Goal: Contribute content: Contribute content

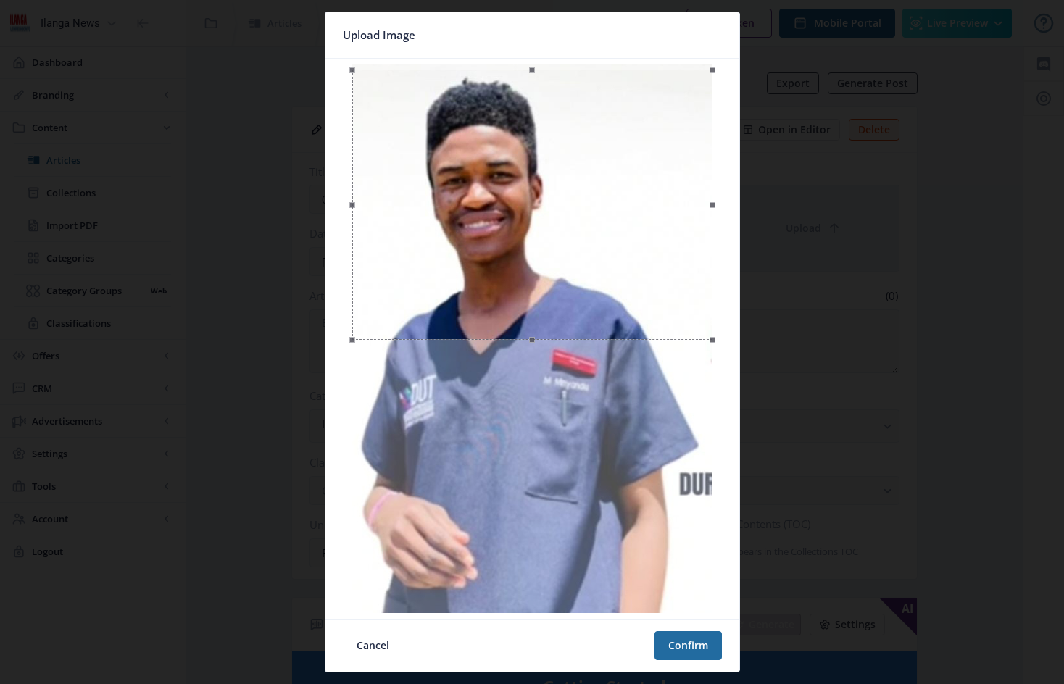
drag, startPoint x: 643, startPoint y: 256, endPoint x: 587, endPoint y: 262, distance: 56.0
click at [587, 262] on div at bounding box center [532, 205] width 360 height 270
drag, startPoint x: 715, startPoint y: 208, endPoint x: 697, endPoint y: 210, distance: 18.2
click at [697, 210] on span at bounding box center [694, 198] width 16 height 241
click at [690, 647] on button "Confirm" at bounding box center [687, 645] width 67 height 29
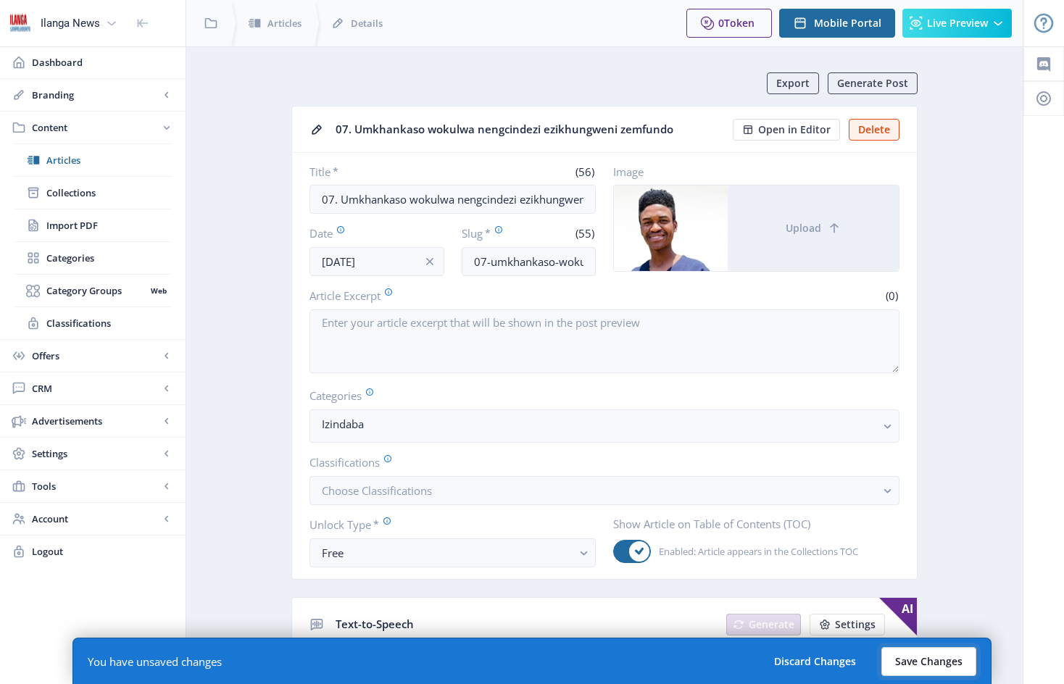
click at [944, 656] on button "Save Changes" at bounding box center [928, 661] width 95 height 29
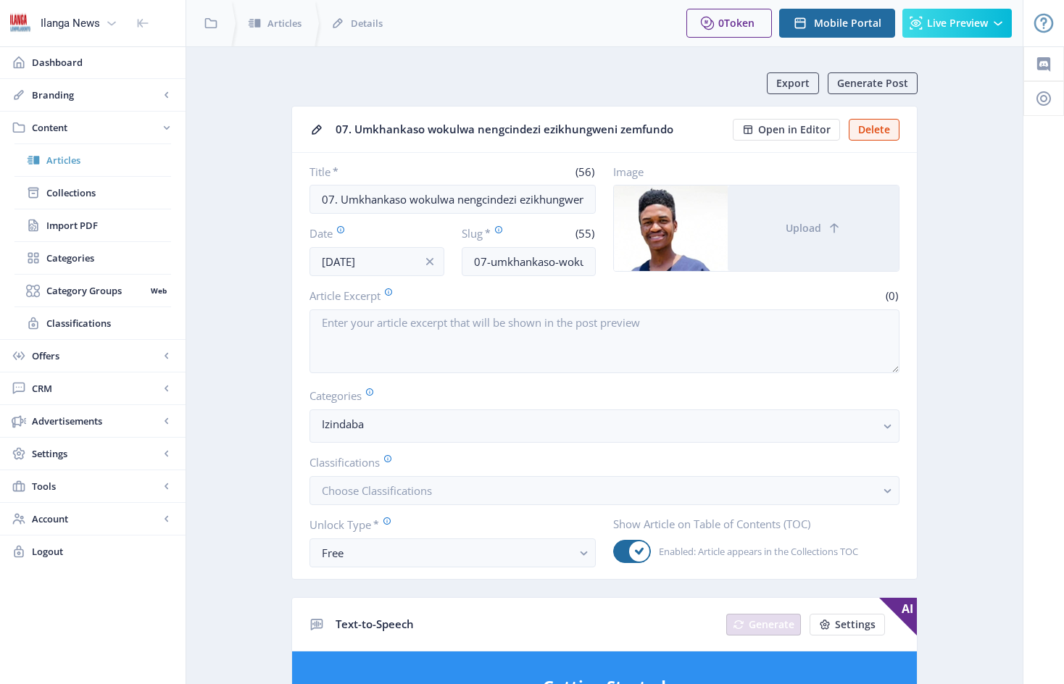
click at [71, 161] on span "Articles" at bounding box center [108, 160] width 125 height 14
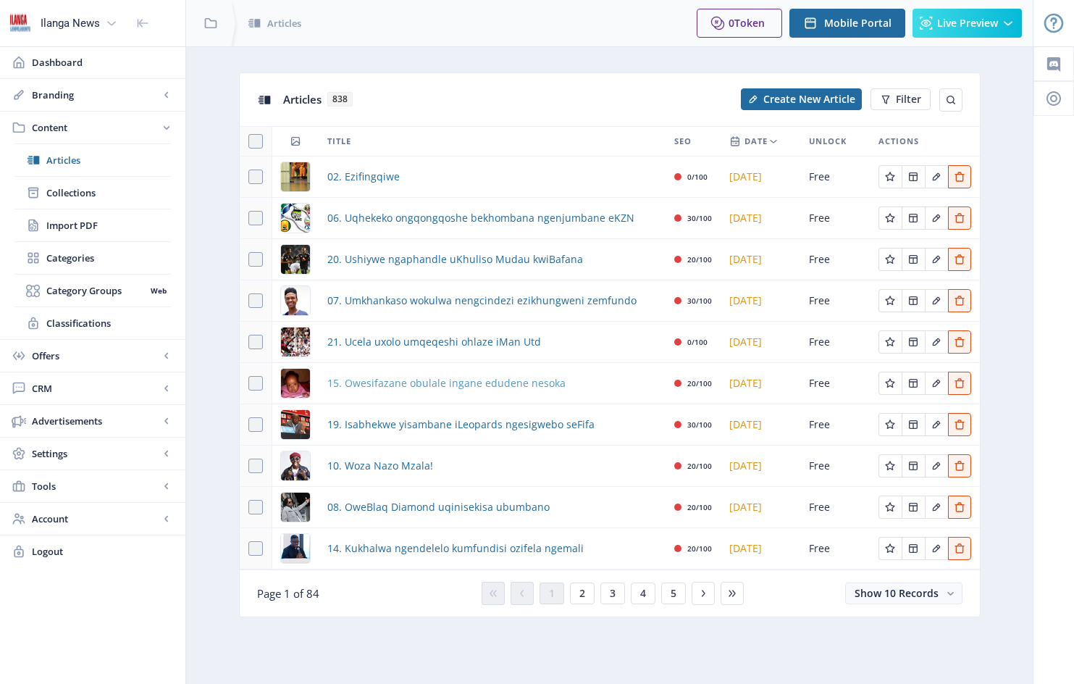
click at [449, 383] on span "15. Owesifazane obulale ingane edudene nesoka" at bounding box center [446, 383] width 238 height 17
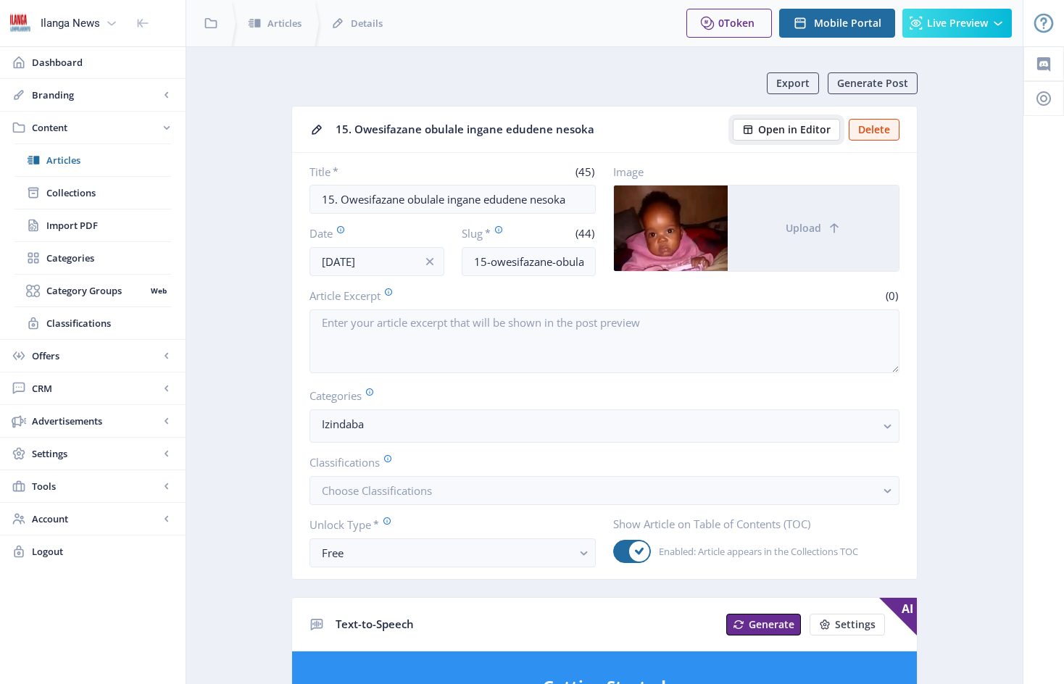
click at [806, 132] on span "Open in Editor" at bounding box center [794, 130] width 72 height 12
click at [70, 163] on span "Articles" at bounding box center [108, 160] width 125 height 14
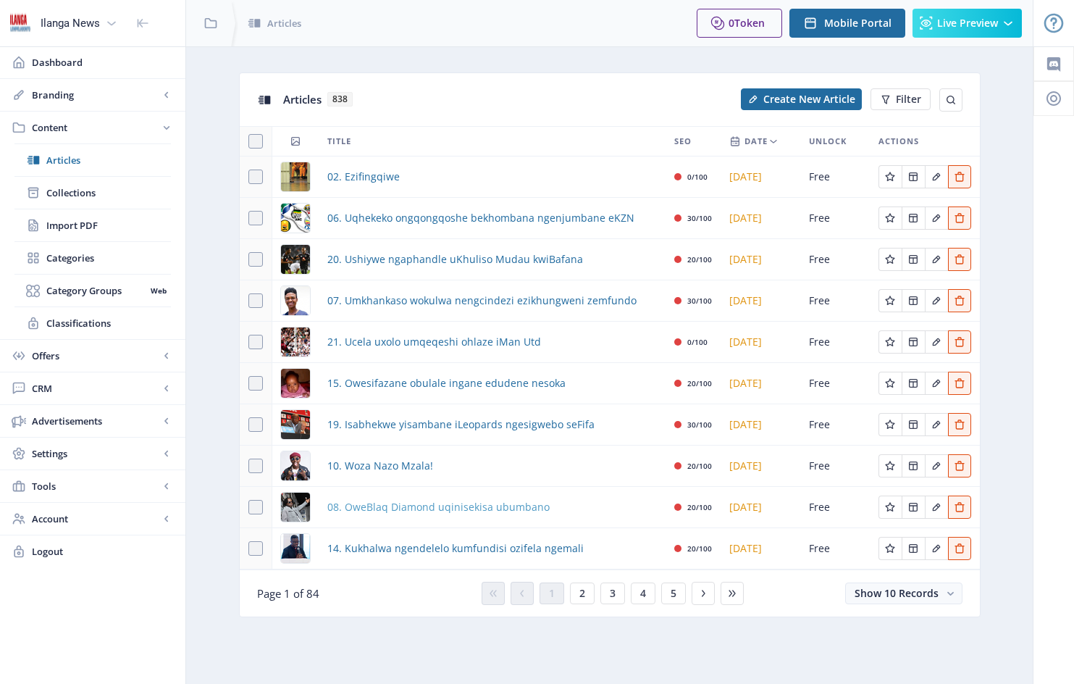
click at [466, 509] on span "08. OweBlaq Diamond uqinisekisa ubumbano" at bounding box center [438, 506] width 222 height 17
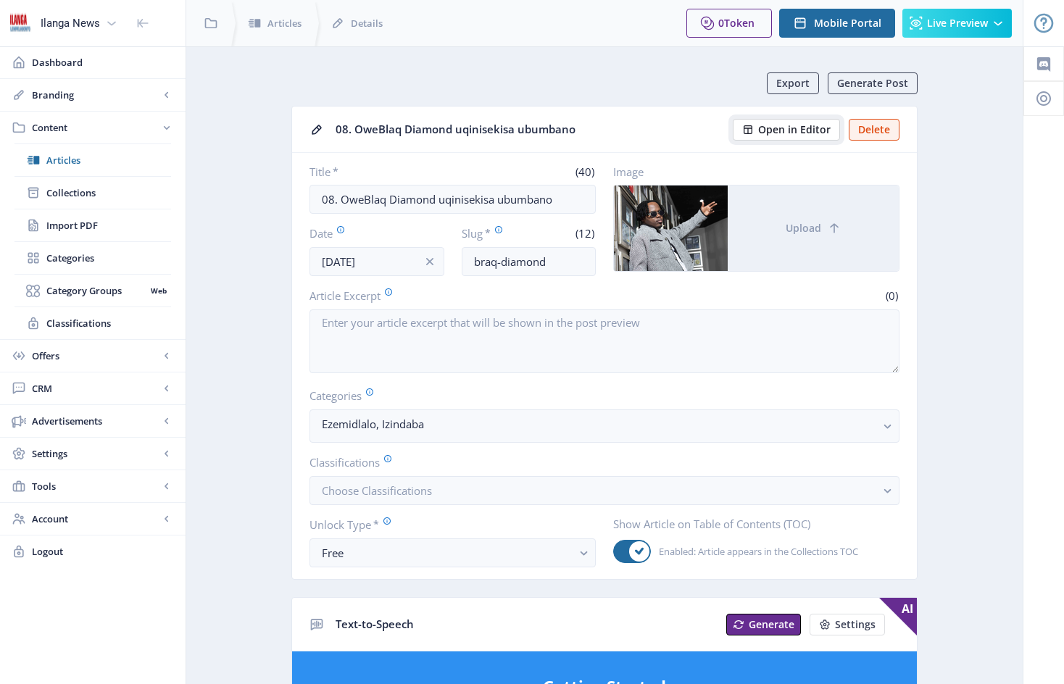
click at [811, 128] on span "Open in Editor" at bounding box center [794, 130] width 72 height 12
click at [75, 162] on span "Articles" at bounding box center [108, 160] width 125 height 14
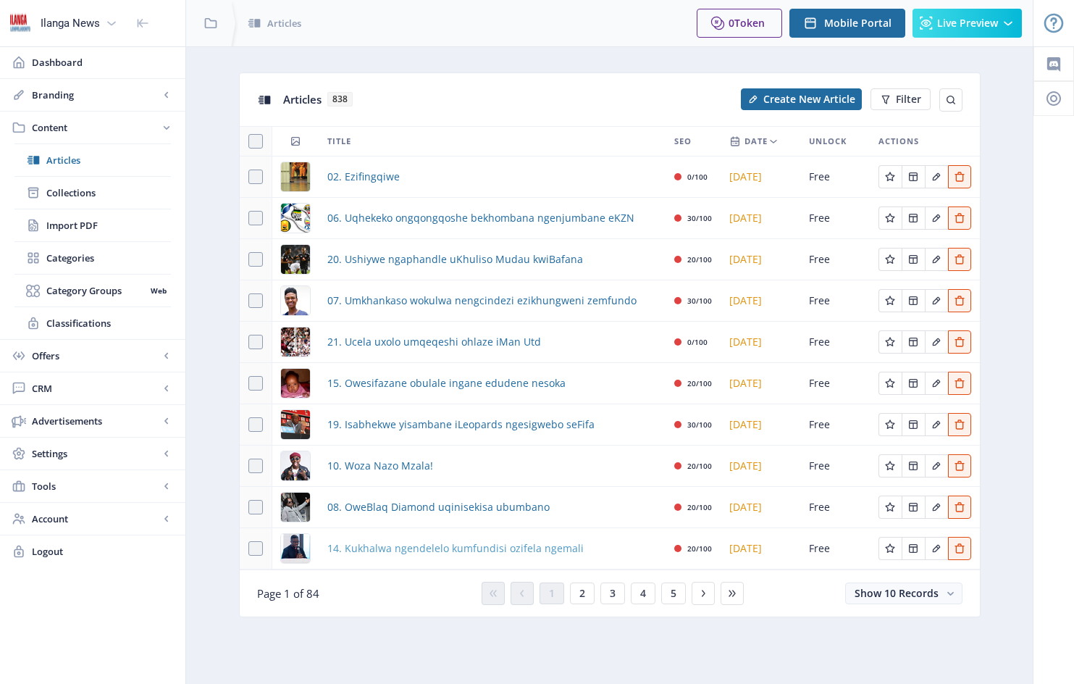
click at [383, 550] on span "14. Kukhalwa ngendelelo kumfundisi ozifela ngemali" at bounding box center [455, 548] width 256 height 17
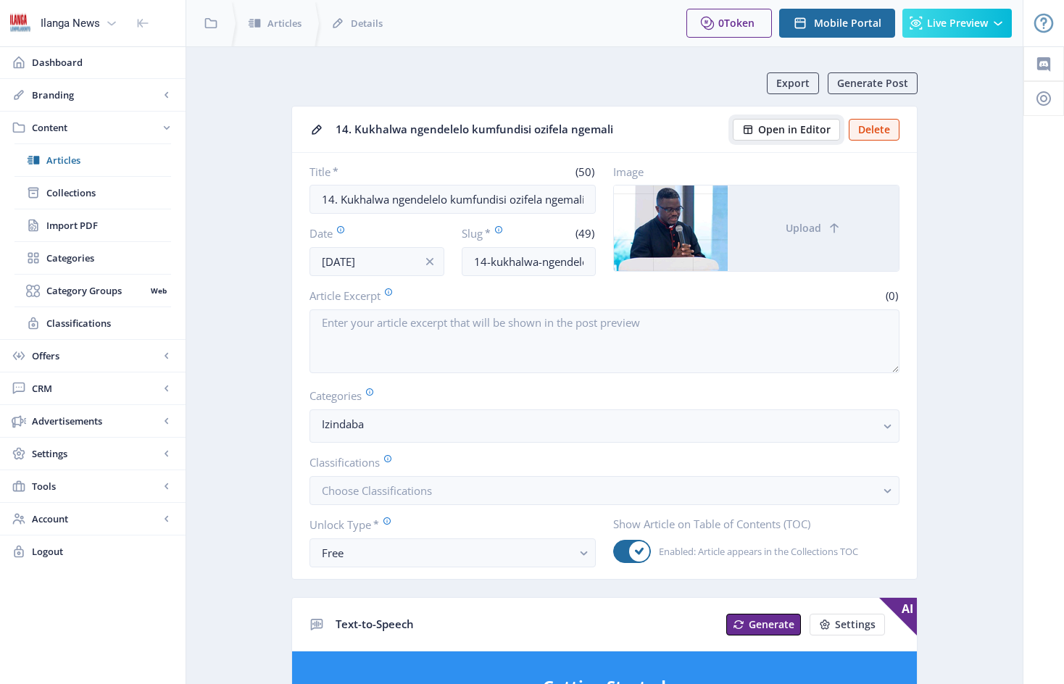
click at [806, 128] on span "Open in Editor" at bounding box center [794, 130] width 72 height 12
click at [65, 162] on span "Articles" at bounding box center [108, 160] width 125 height 14
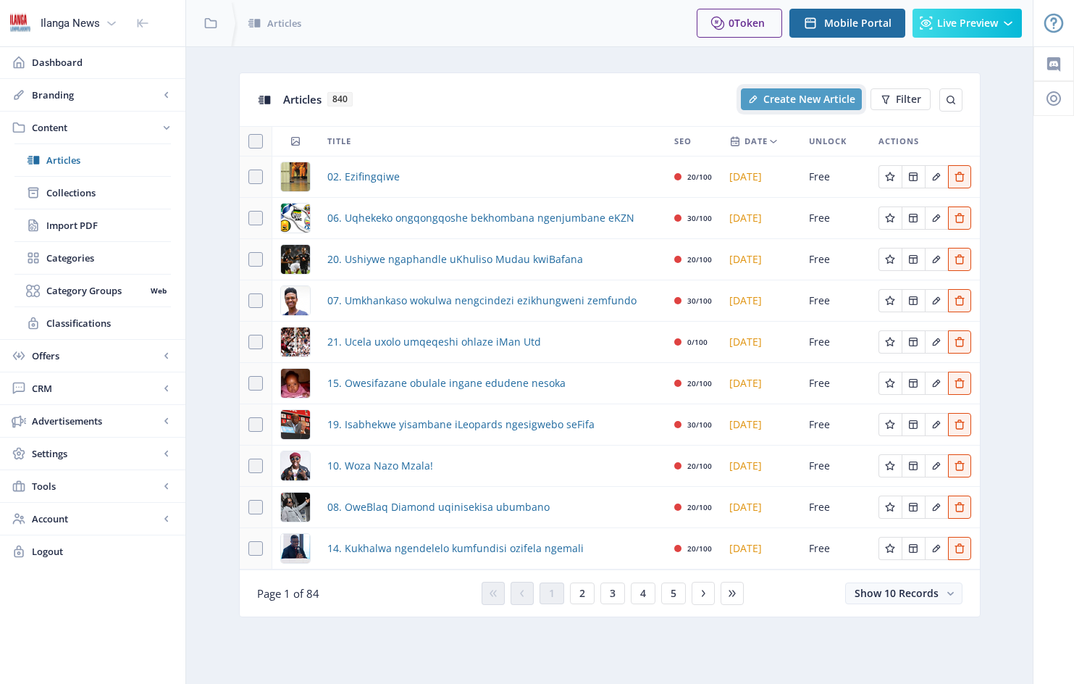
click at [830, 98] on span "Create New Article" at bounding box center [810, 99] width 92 height 12
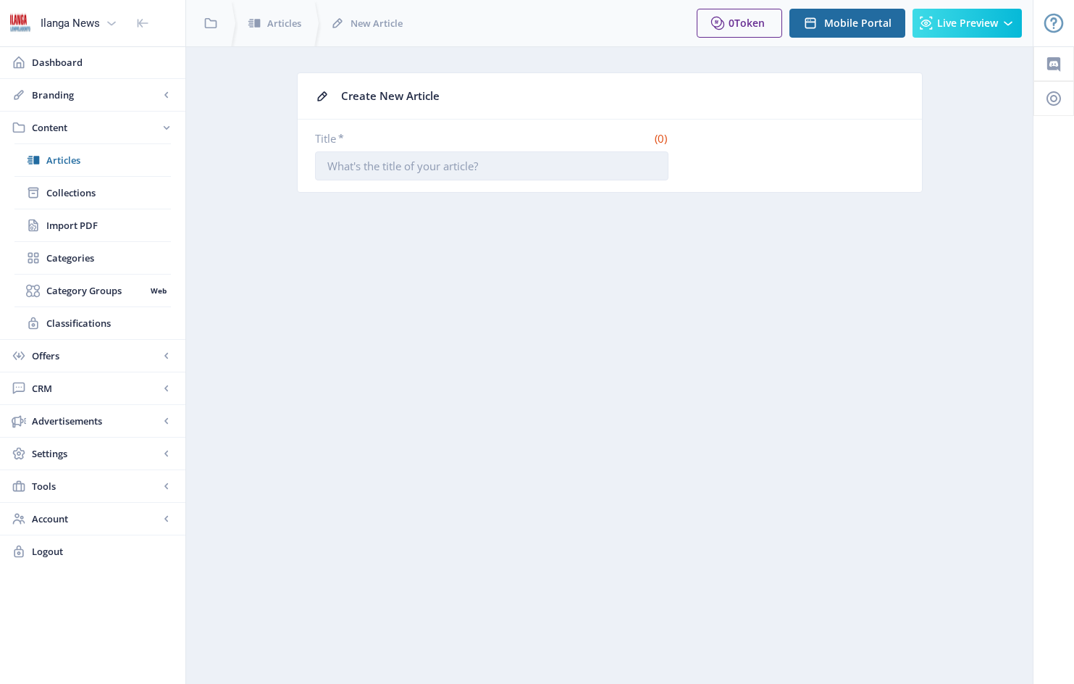
click at [340, 170] on input "Title *" at bounding box center [492, 165] width 354 height 29
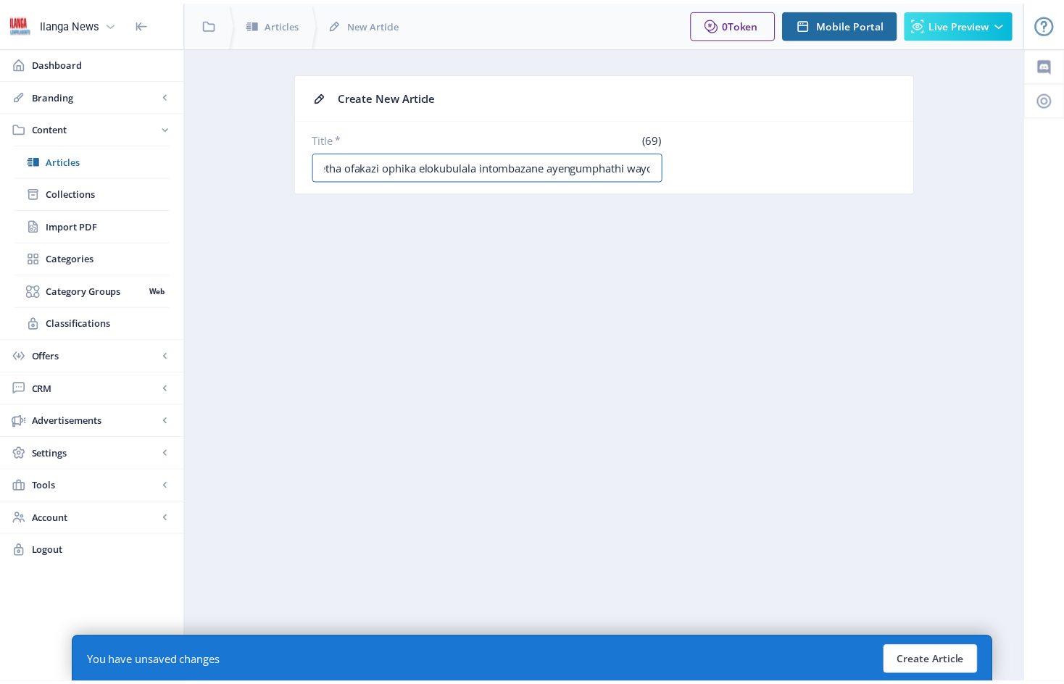
scroll to position [0, 52]
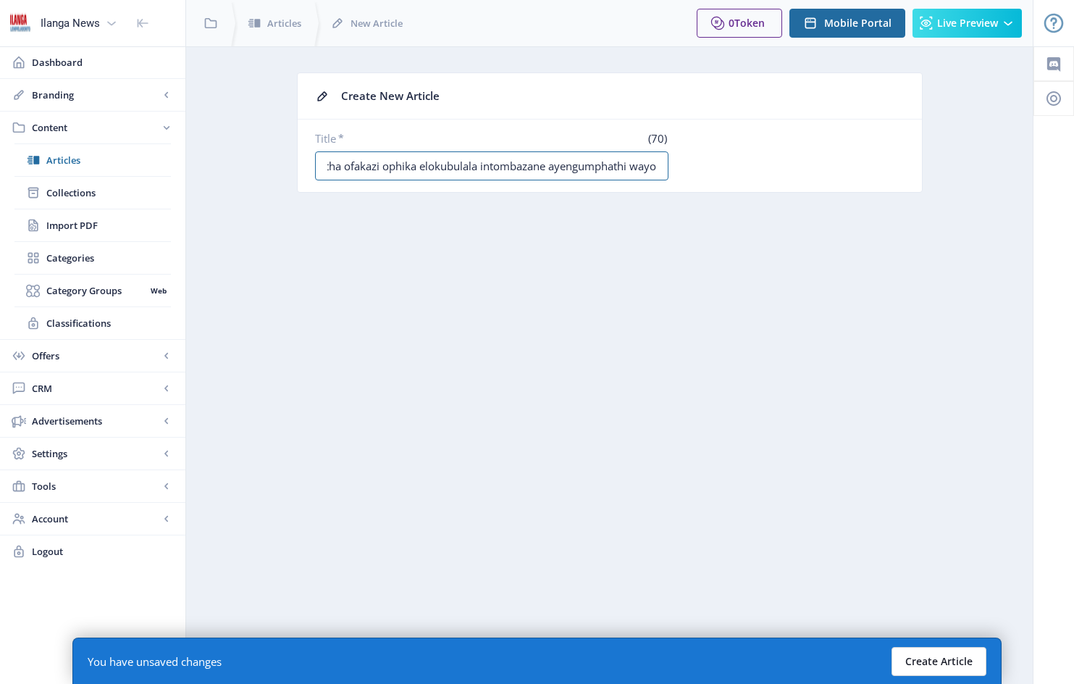
type input "05. Uzoletha ofakazi ophika elokubulala intombazane ayengumphathi wayo"
click at [945, 661] on button "Create Article" at bounding box center [939, 661] width 95 height 29
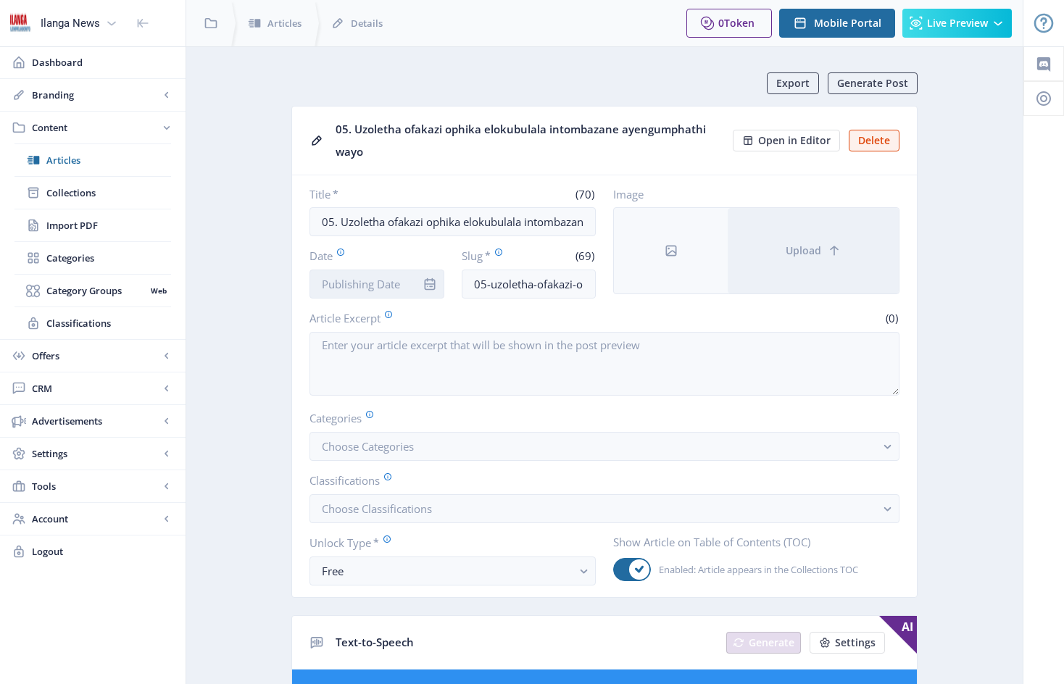
click at [412, 280] on input "Date" at bounding box center [376, 284] width 135 height 29
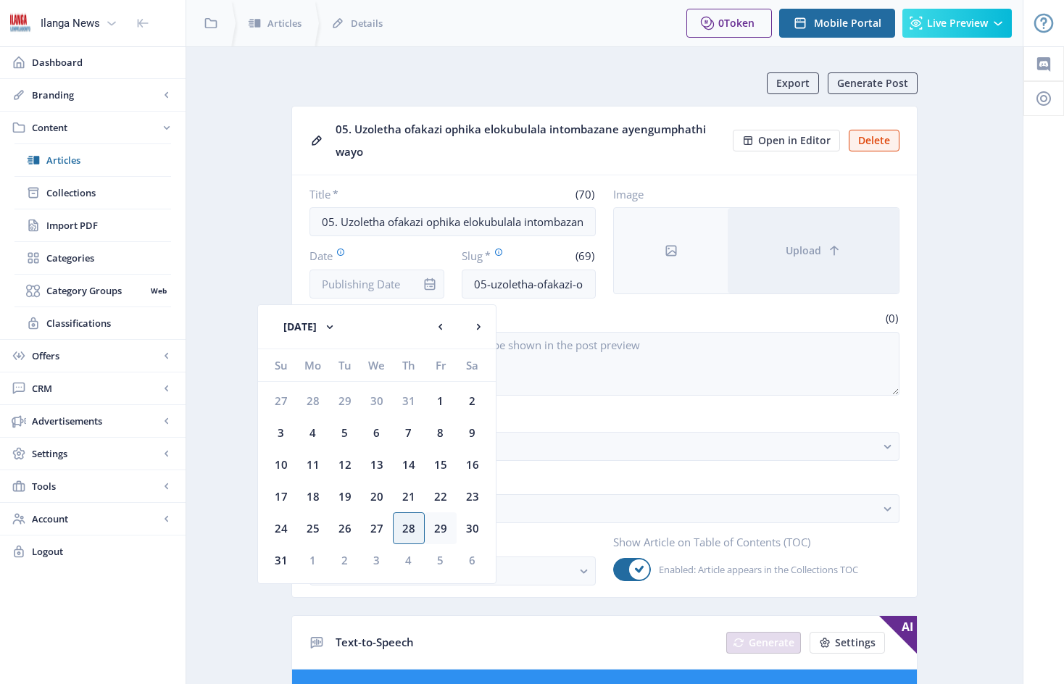
click at [443, 529] on div "29" at bounding box center [441, 528] width 32 height 32
type input "[DATE]"
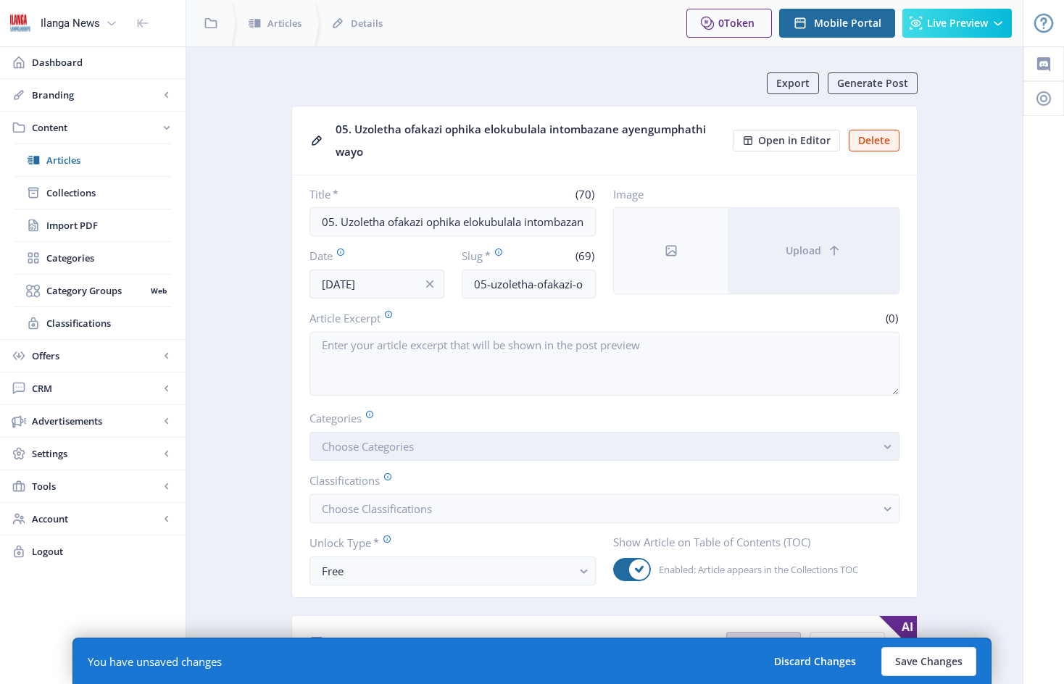
click at [442, 454] on button "Choose Categories" at bounding box center [604, 446] width 590 height 29
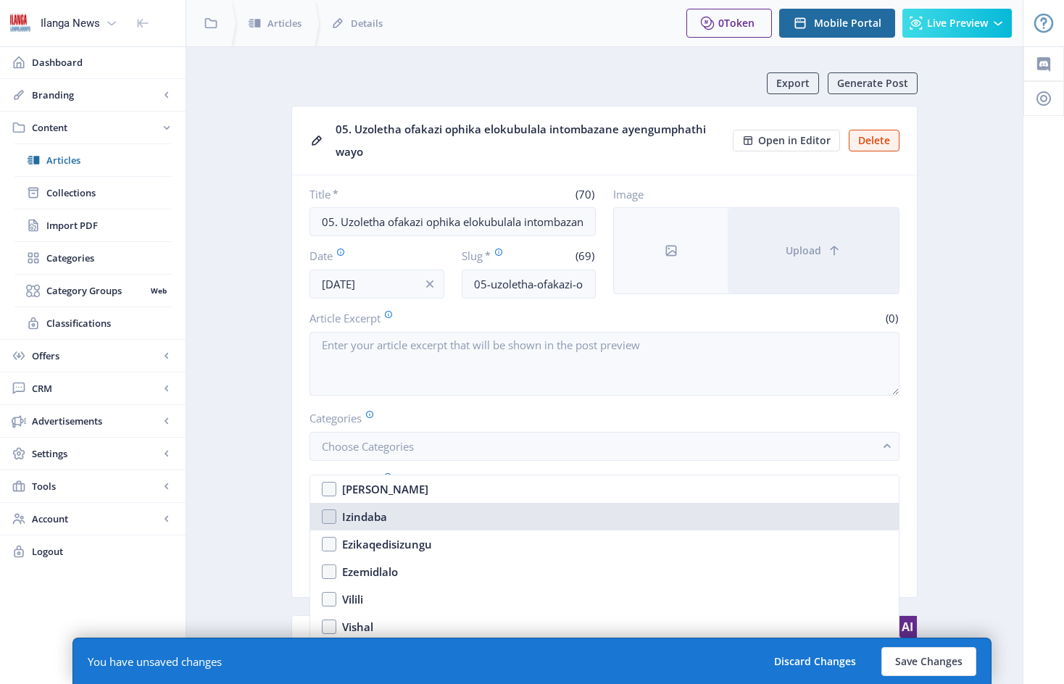
click at [331, 514] on nb-option "Izindaba" at bounding box center [604, 517] width 588 height 28
checkbox input "true"
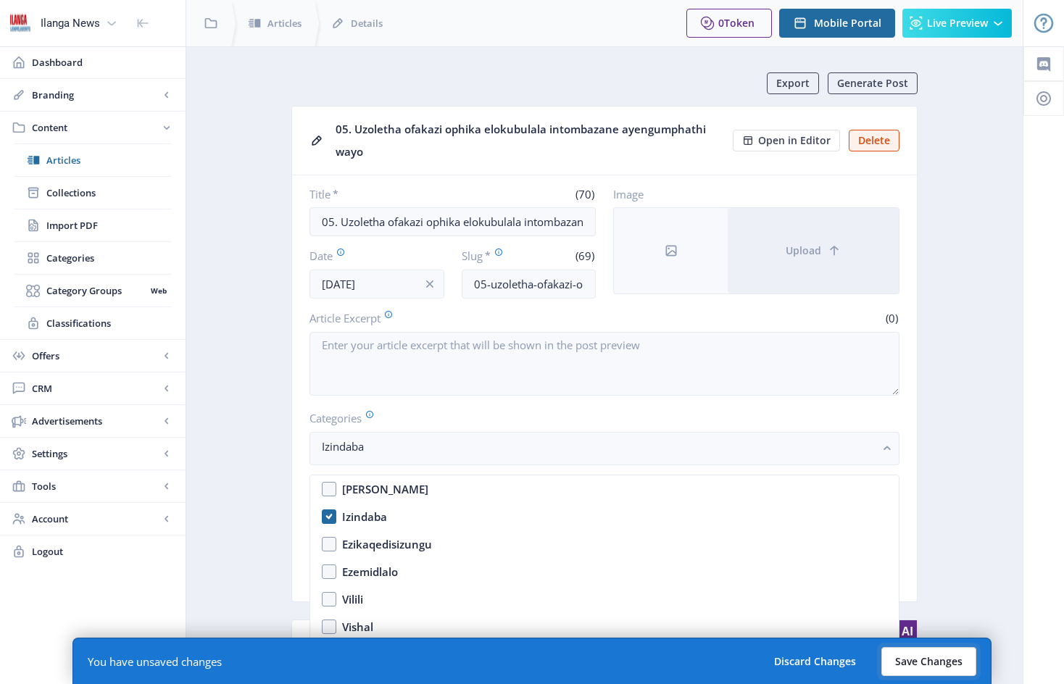
click at [929, 656] on button "Save Changes" at bounding box center [928, 661] width 95 height 29
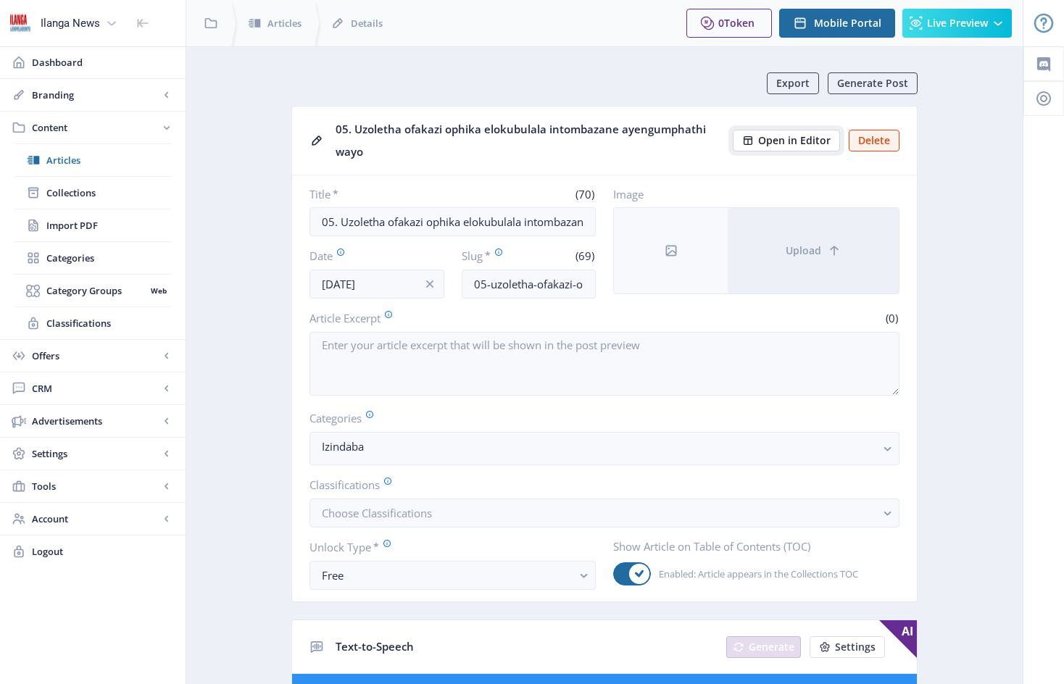
click at [790, 142] on span "Open in Editor" at bounding box center [794, 141] width 72 height 12
